Goal: Communication & Community: Share content

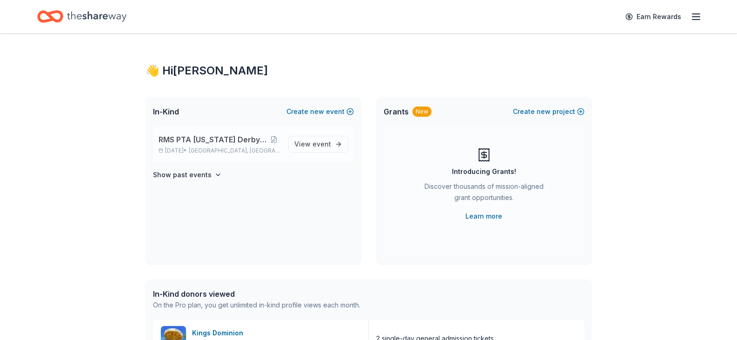
click at [219, 137] on span "RMS PTA [US_STATE] Derby Tricky Tray" at bounding box center [212, 139] width 108 height 11
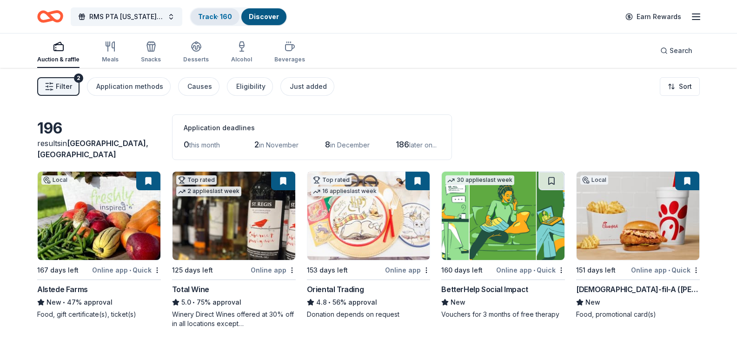
click at [215, 14] on link "Track · 160" at bounding box center [215, 17] width 34 height 8
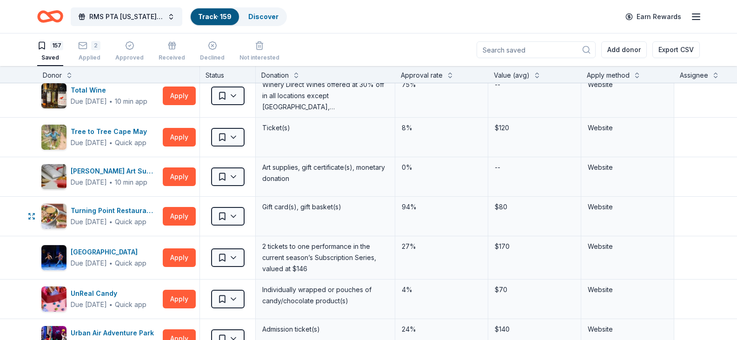
scroll to position [5613, 0]
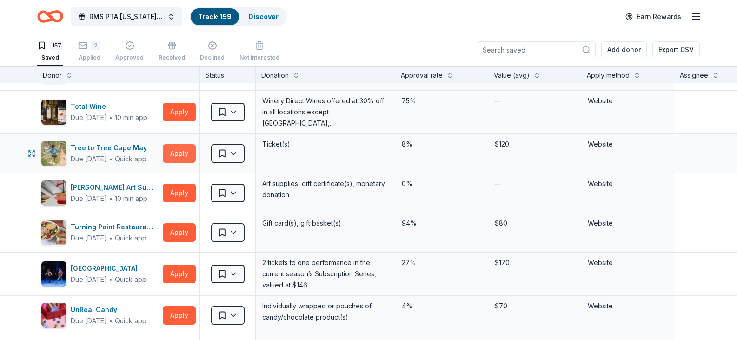
click at [179, 155] on button "Apply" at bounding box center [179, 153] width 33 height 19
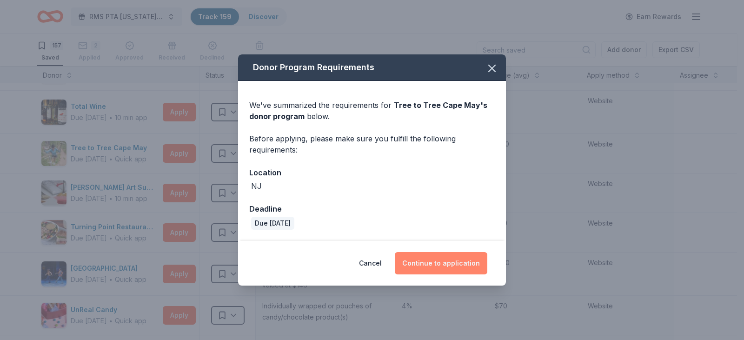
click at [453, 262] on button "Continue to application" at bounding box center [441, 263] width 92 height 22
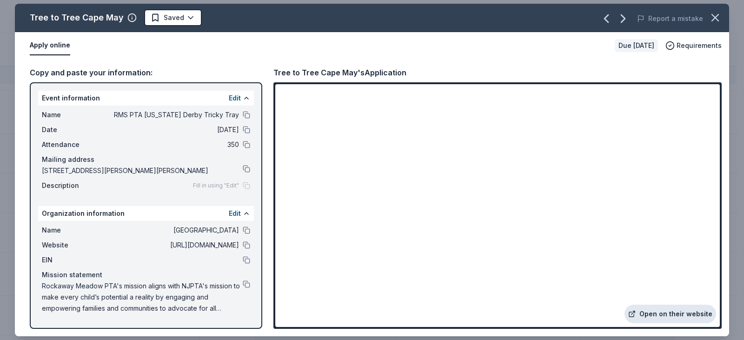
click at [663, 314] on link "Open on their website" at bounding box center [670, 313] width 92 height 19
click at [719, 15] on icon "button" at bounding box center [714, 17] width 13 height 13
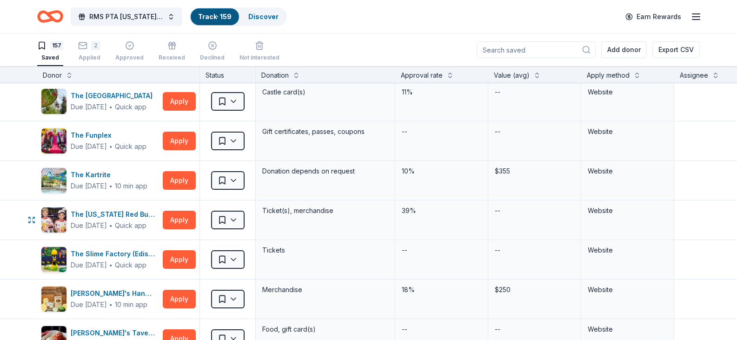
scroll to position [5334, 0]
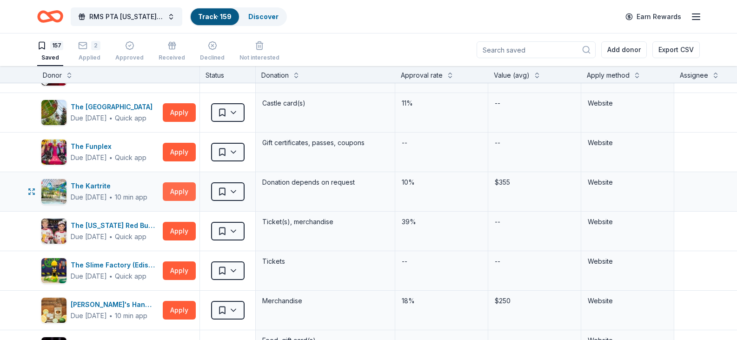
click at [174, 190] on button "Apply" at bounding box center [179, 191] width 33 height 19
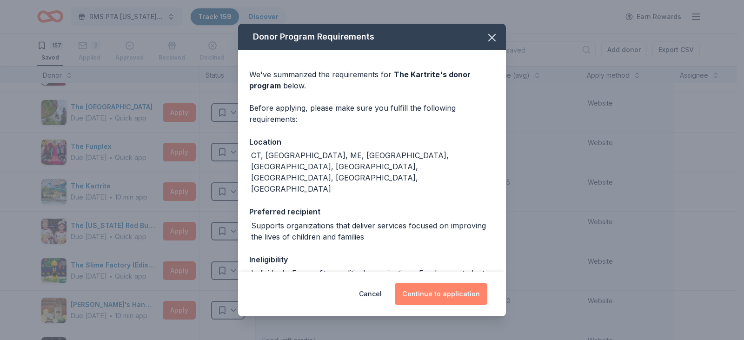
click at [435, 292] on button "Continue to application" at bounding box center [441, 294] width 92 height 22
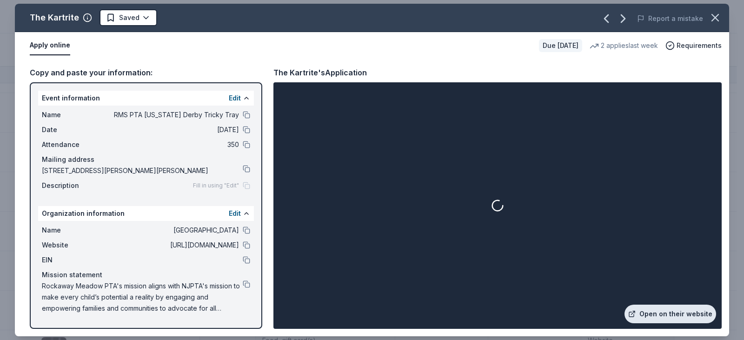
click at [691, 313] on link "Open on their website" at bounding box center [670, 313] width 92 height 19
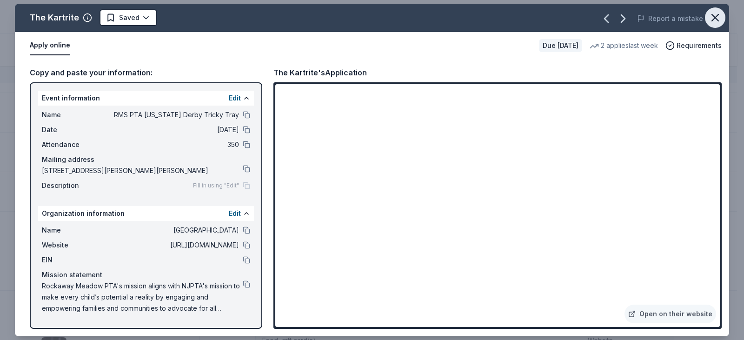
click at [716, 20] on icon "button" at bounding box center [714, 17] width 13 height 13
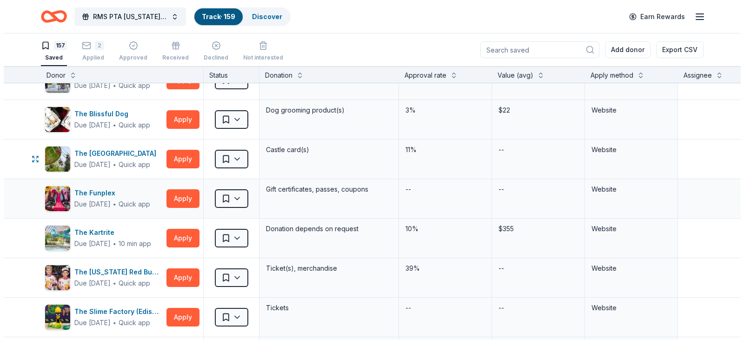
scroll to position [5241, 0]
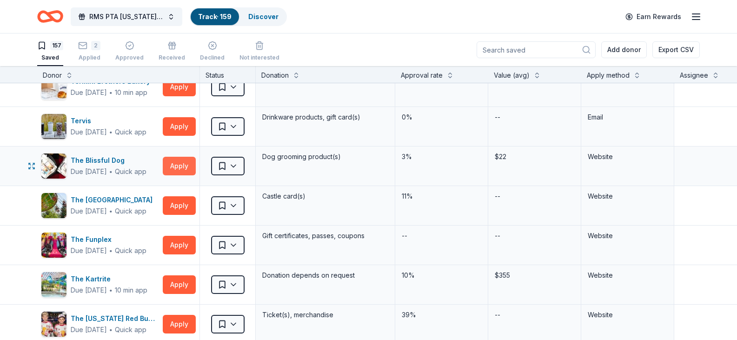
click at [186, 163] on button "Apply" at bounding box center [179, 166] width 33 height 19
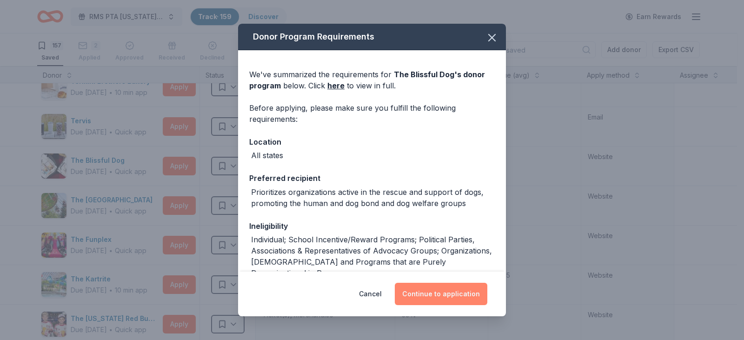
click at [423, 292] on button "Continue to application" at bounding box center [441, 294] width 92 height 22
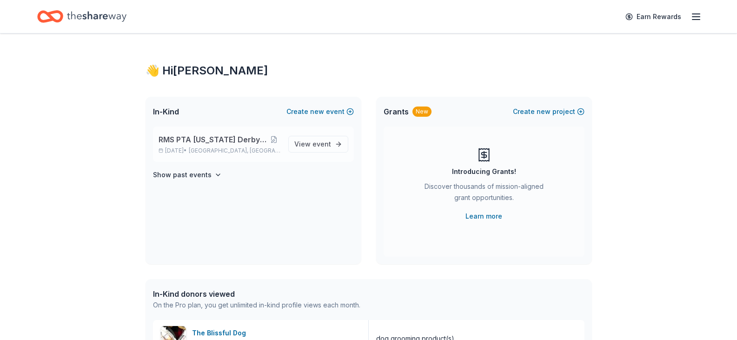
click at [202, 142] on span "RMS PTA [US_STATE] Derby Tricky Tray" at bounding box center [212, 139] width 108 height 11
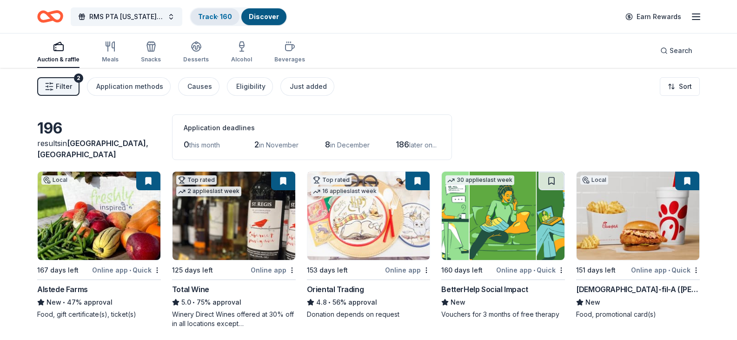
click at [216, 17] on link "Track · 160" at bounding box center [215, 17] width 34 height 8
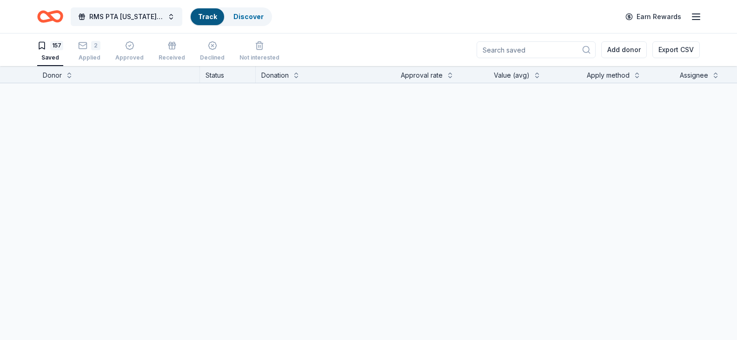
scroll to position [0, 0]
click at [215, 16] on link "Track" at bounding box center [207, 17] width 19 height 8
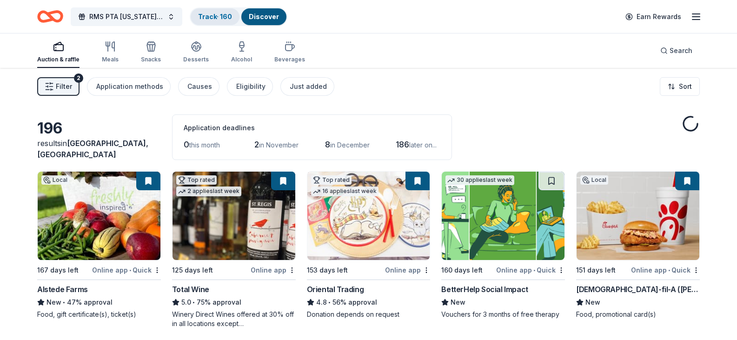
click at [220, 14] on link "Track · 160" at bounding box center [215, 17] width 34 height 8
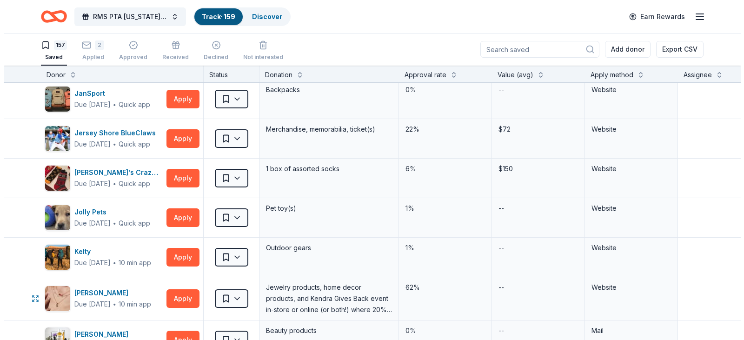
scroll to position [2782, 0]
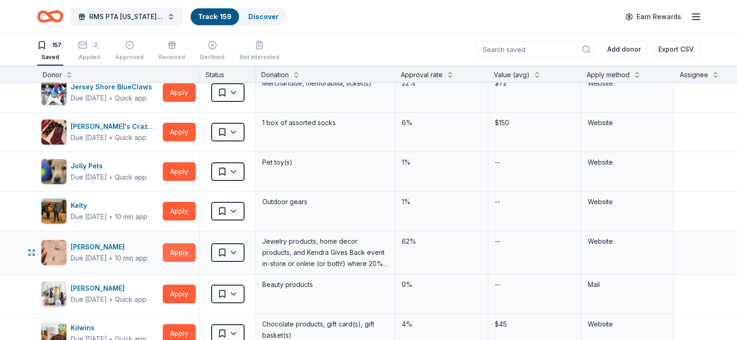
click at [185, 251] on button "Apply" at bounding box center [179, 252] width 33 height 19
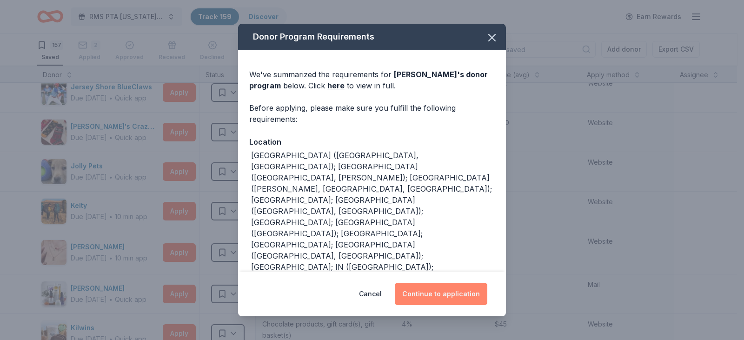
click at [427, 294] on button "Continue to application" at bounding box center [441, 294] width 92 height 22
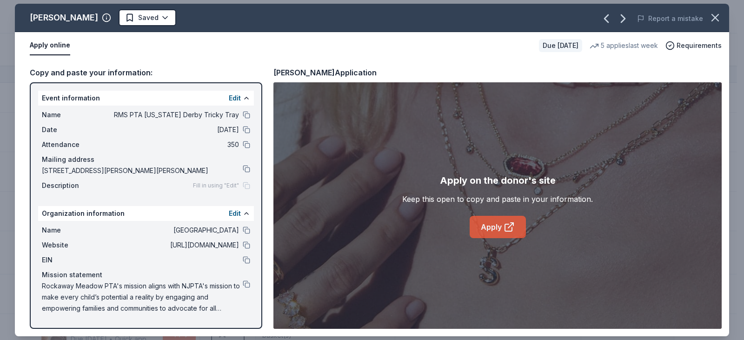
click at [493, 225] on link "Apply" at bounding box center [497, 227] width 56 height 22
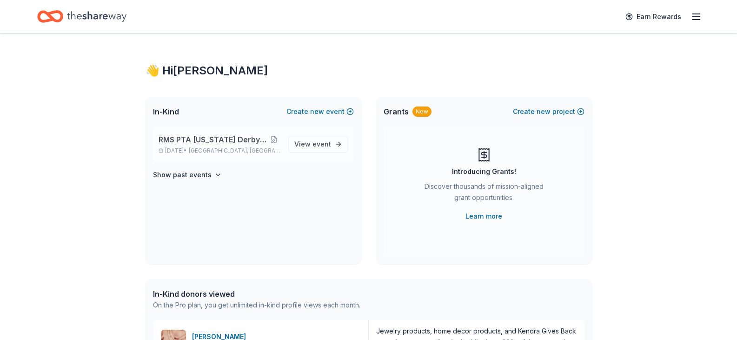
click at [205, 140] on span "RMS PTA [US_STATE] Derby Tricky Tray" at bounding box center [212, 139] width 108 height 11
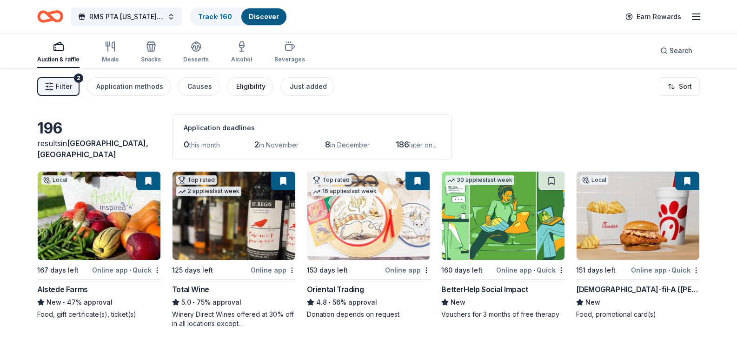
click at [237, 91] on div "Eligibility" at bounding box center [250, 86] width 29 height 11
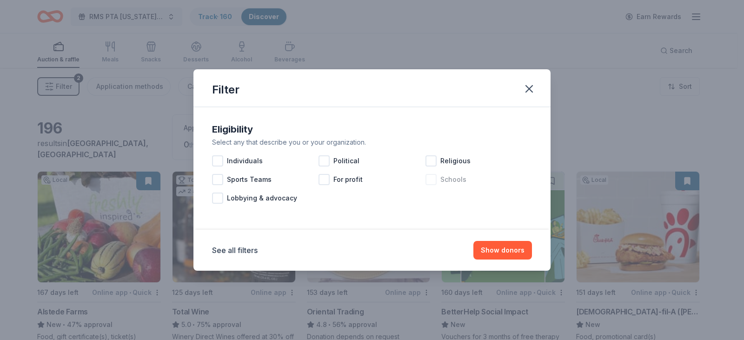
click at [433, 180] on div at bounding box center [430, 179] width 11 height 11
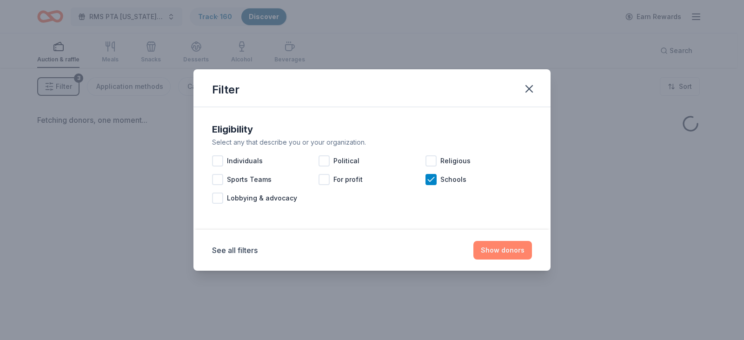
click at [514, 246] on button "Show donors" at bounding box center [502, 250] width 59 height 19
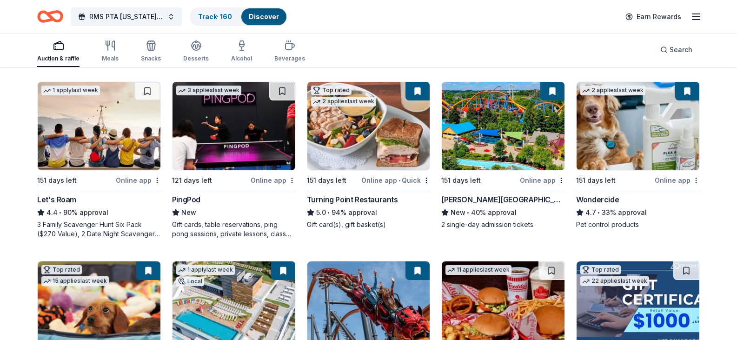
scroll to position [465, 0]
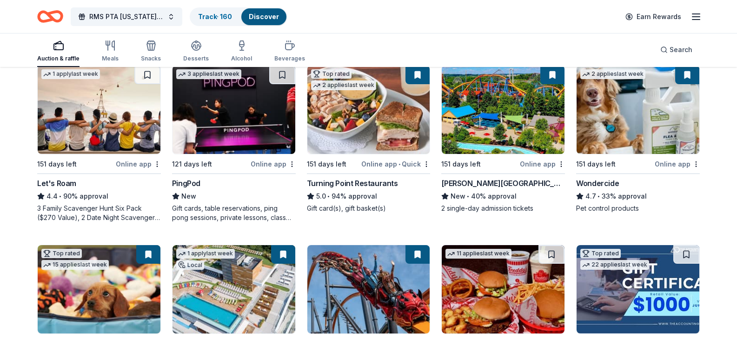
click at [206, 154] on img at bounding box center [233, 110] width 123 height 88
